Goal: Information Seeking & Learning: Learn about a topic

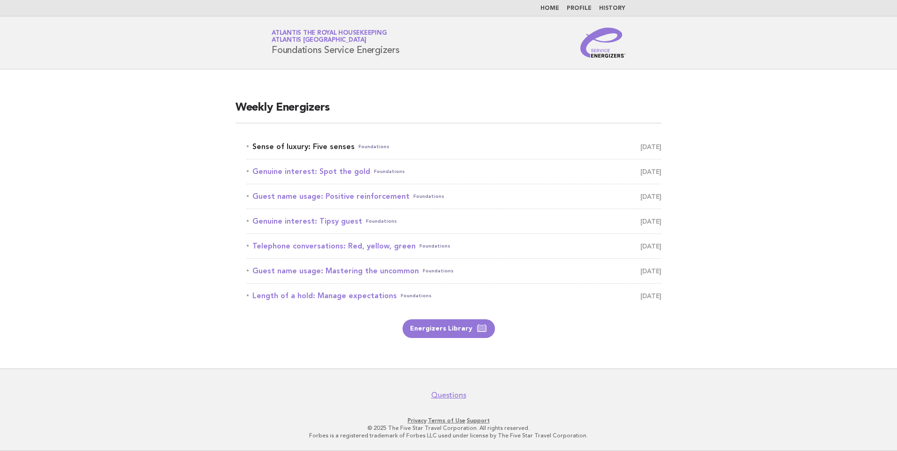
click at [342, 143] on link "Sense of luxury: Five senses Foundations [DATE]" at bounding box center [454, 146] width 415 height 13
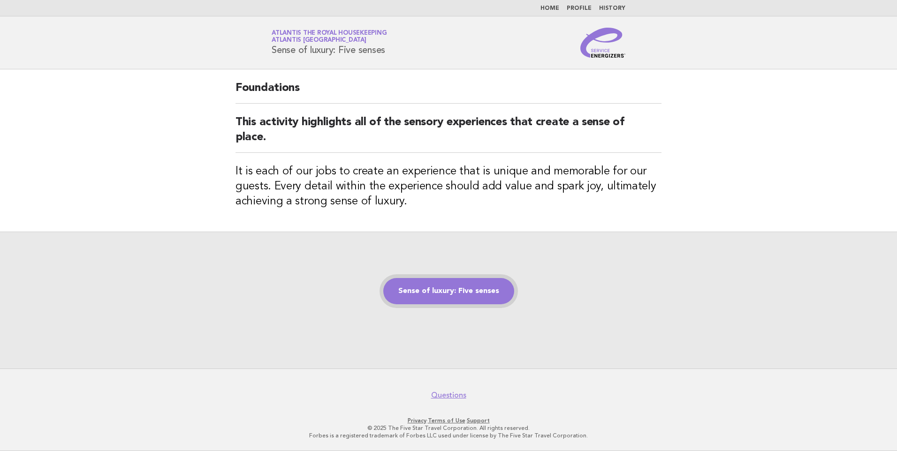
click at [466, 286] on link "Sense of luxury: Five senses" at bounding box center [448, 291] width 131 height 26
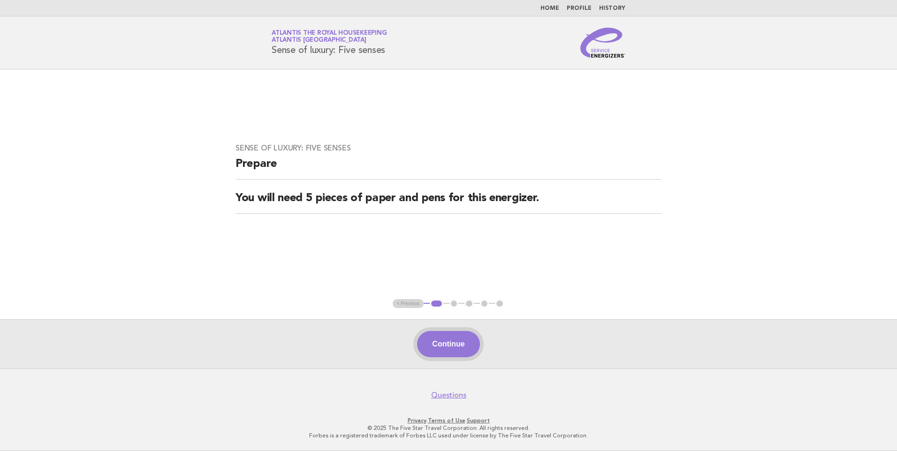
click at [454, 336] on button "Continue" at bounding box center [448, 344] width 62 height 26
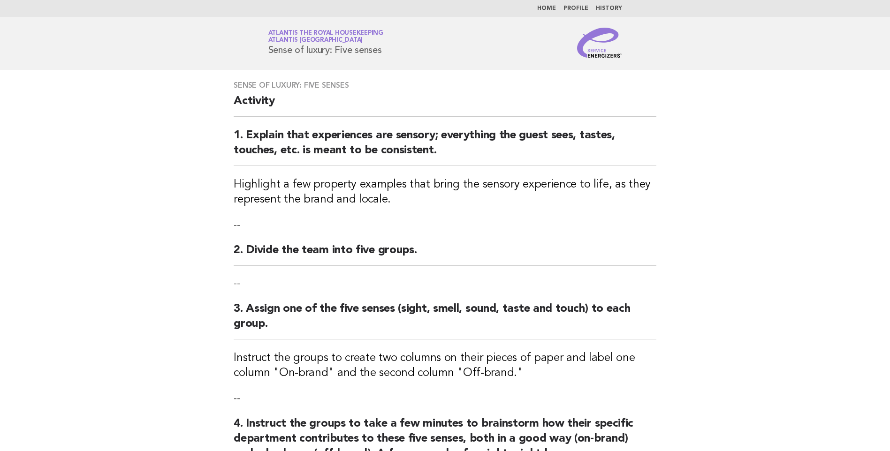
drag, startPoint x: 384, startPoint y: 50, endPoint x: 266, endPoint y: 46, distance: 117.3
click at [266, 46] on div "Service Energizers Atlantis the Royal Housekeeping Atlantis Dubai Sense of luxu…" at bounding box center [445, 43] width 380 height 30
copy h1 "Sense of luxury: Five senses"
